Goal: Check status: Check status

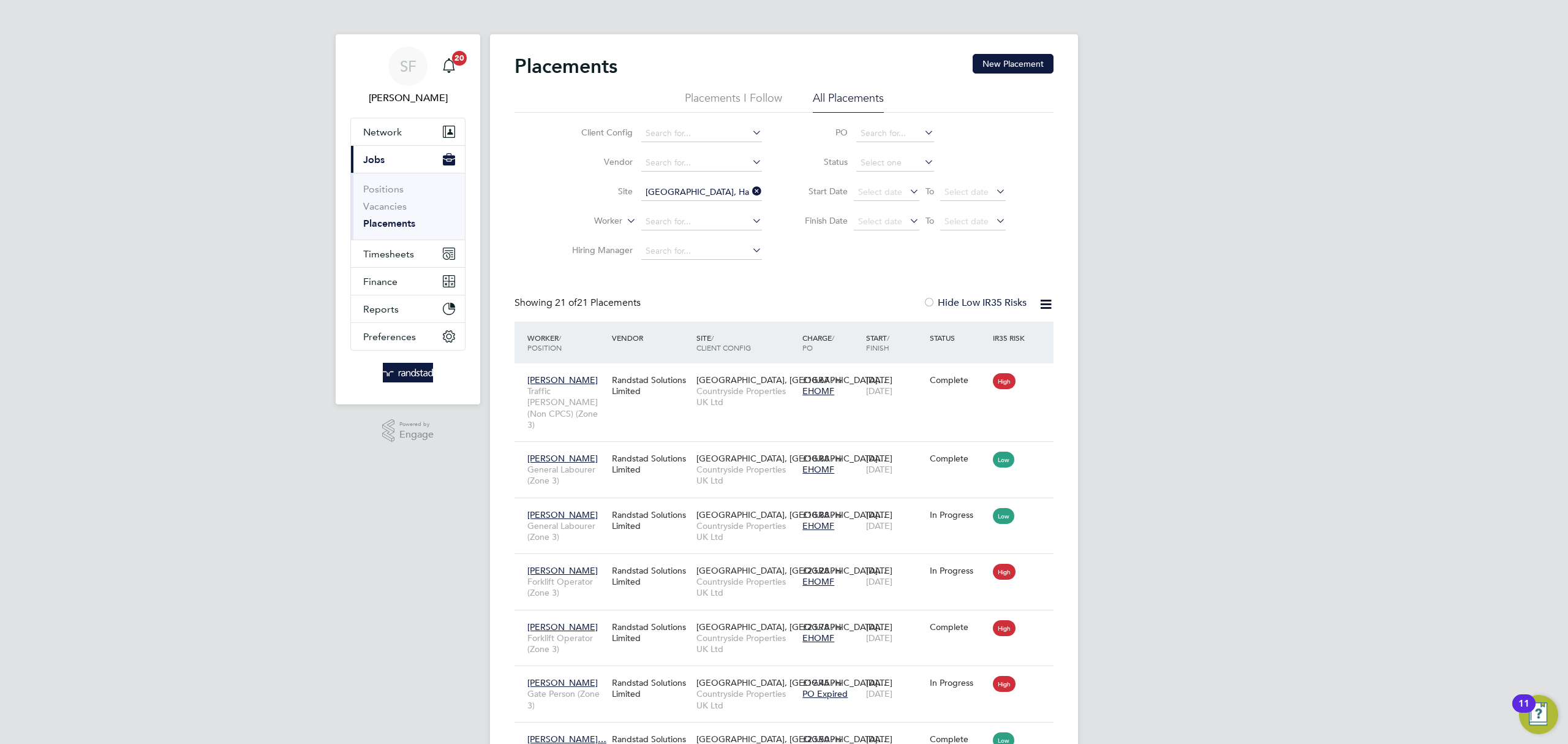
click at [388, 222] on link "Placements" at bounding box center [389, 223] width 52 height 12
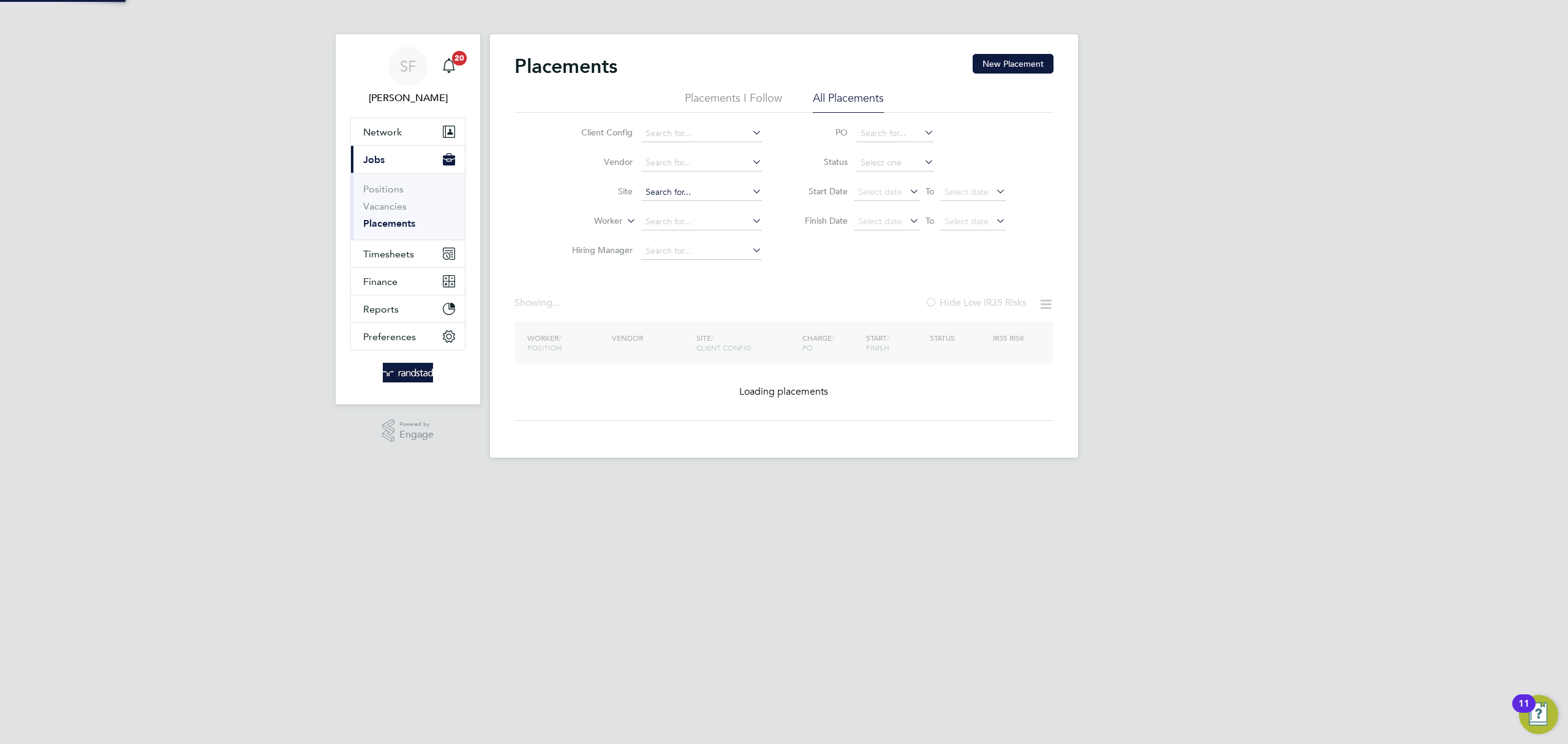
click at [710, 191] on input at bounding box center [702, 192] width 121 height 17
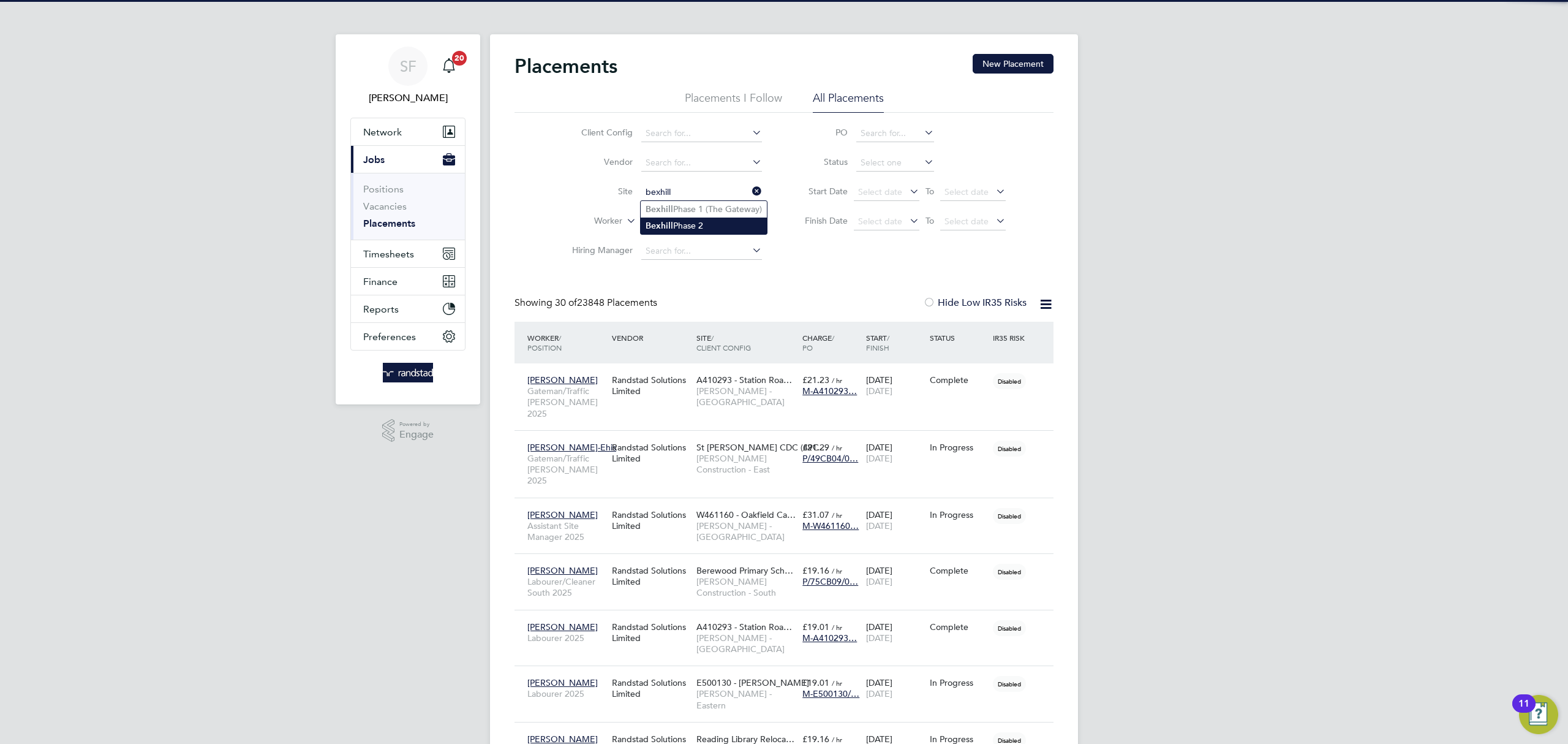
click at [719, 220] on li "Bexhill Phase 2" at bounding box center [704, 226] width 126 height 17
type input "Bexhill Phase 2"
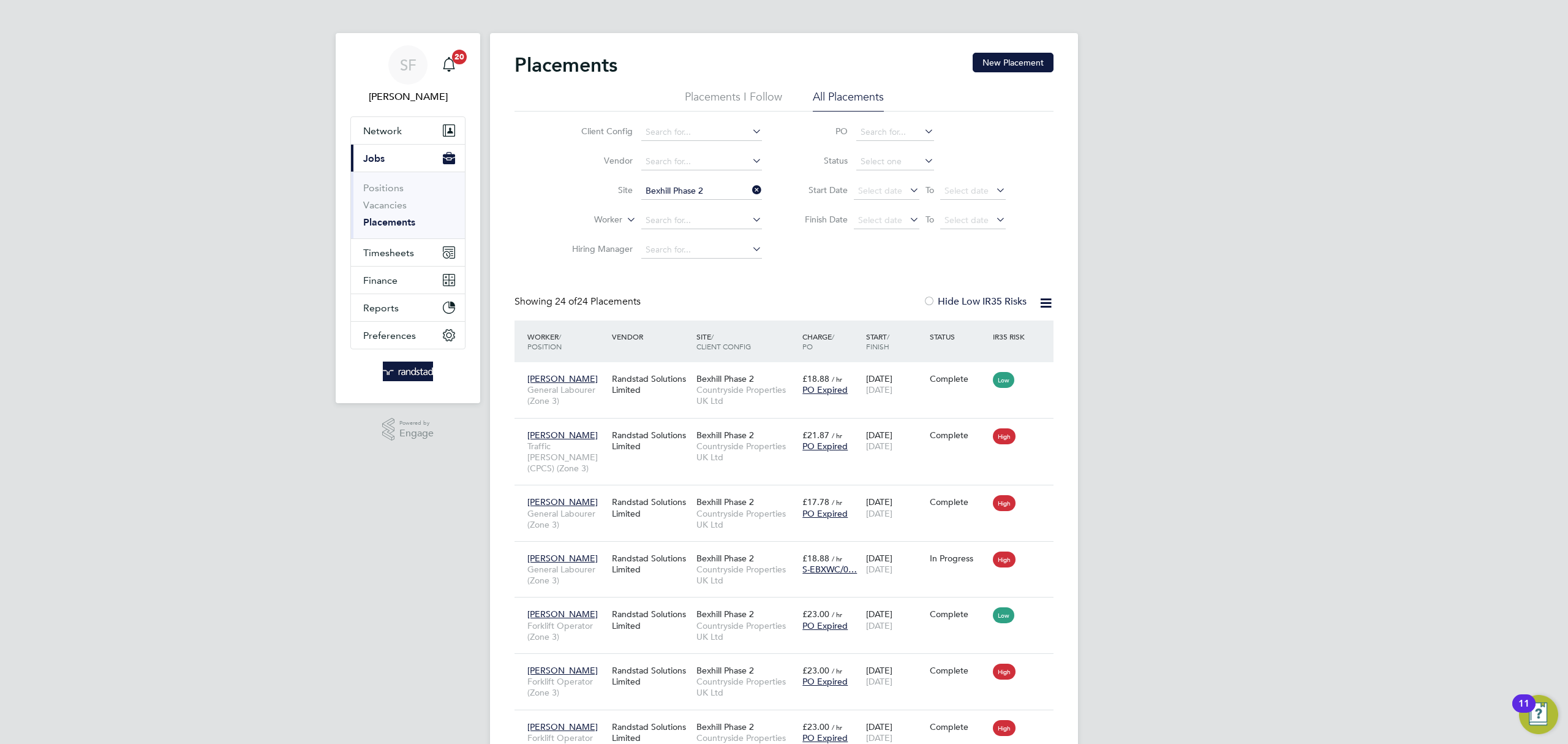
click at [922, 160] on icon at bounding box center [922, 160] width 0 height 17
click at [904, 158] on input at bounding box center [895, 162] width 78 height 17
click at [891, 223] on li "In Progress" at bounding box center [895, 226] width 79 height 16
type input "In Progress"
